Goal: Information Seeking & Learning: Understand process/instructions

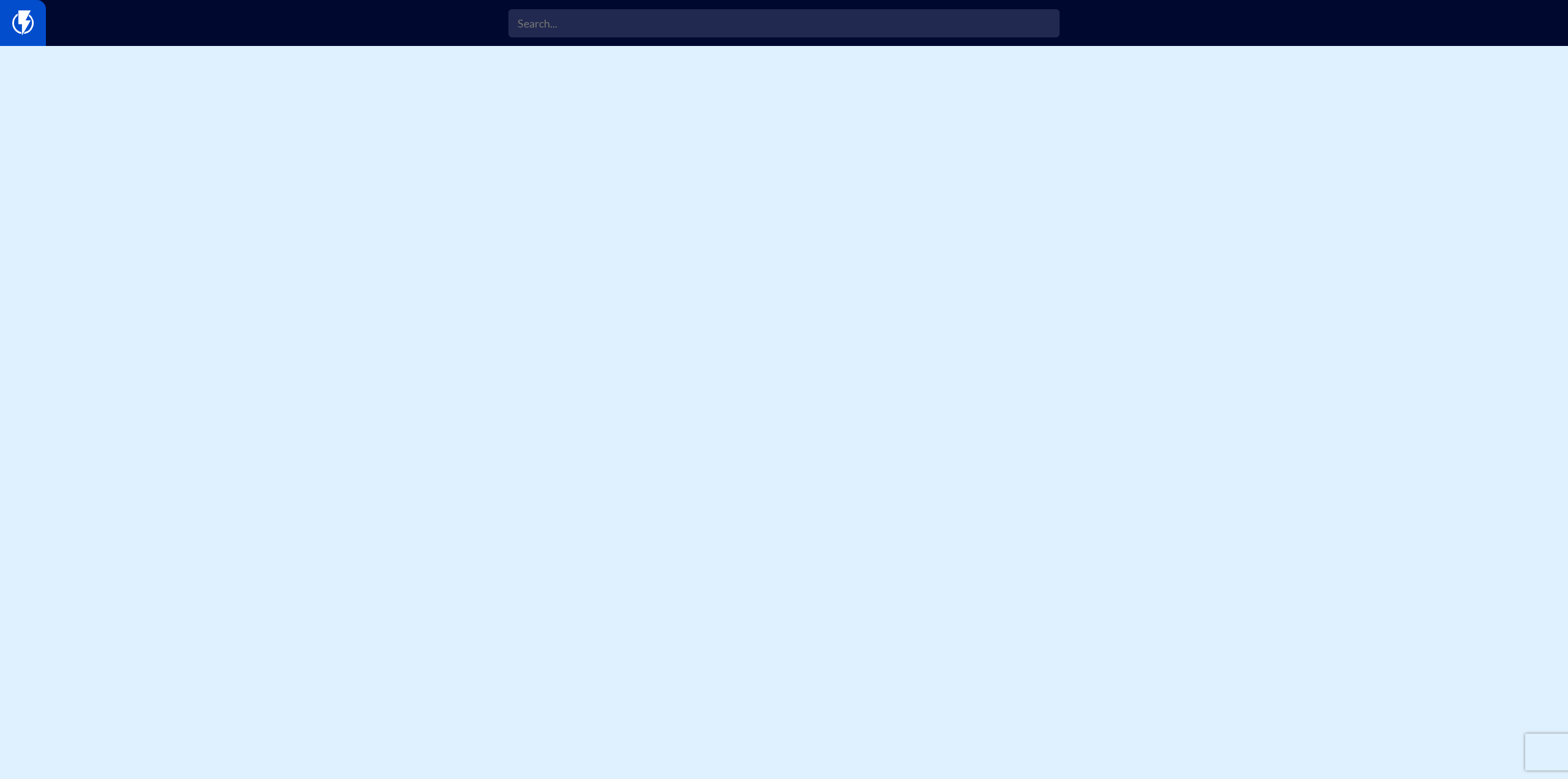
click at [20, 14] on img at bounding box center [23, 22] width 22 height 24
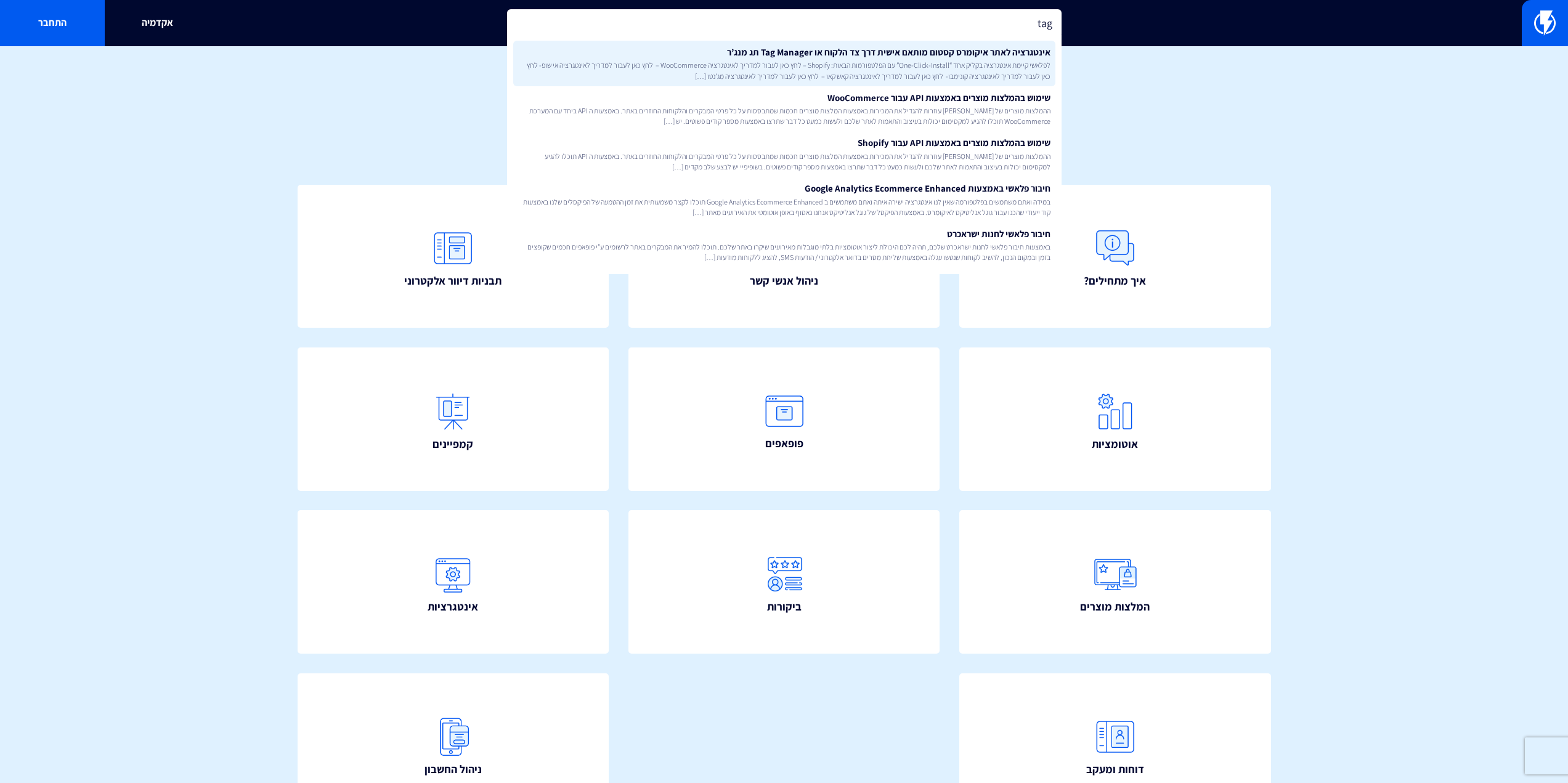
type input "tag"
click at [843, 62] on span "לפלאשי קיימת אינטגרציה בקליק אחד “One-Click-Install” עם הפלטפורמות הבאות: Shopi…" at bounding box center [785, 70] width 532 height 21
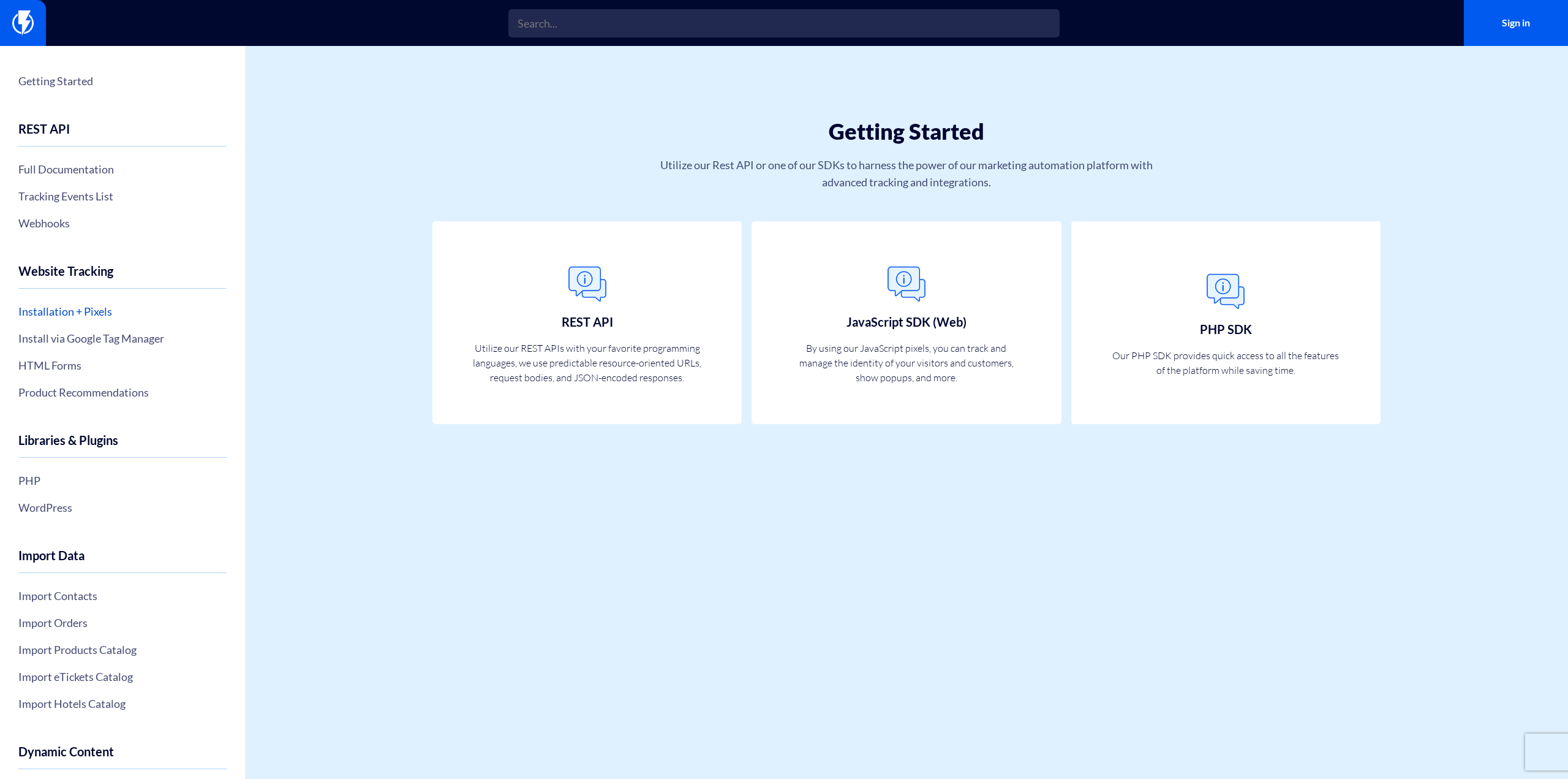
click at [107, 311] on link "Installation + Pixels" at bounding box center [122, 311] width 208 height 21
